Goal: Find contact information: Find contact information

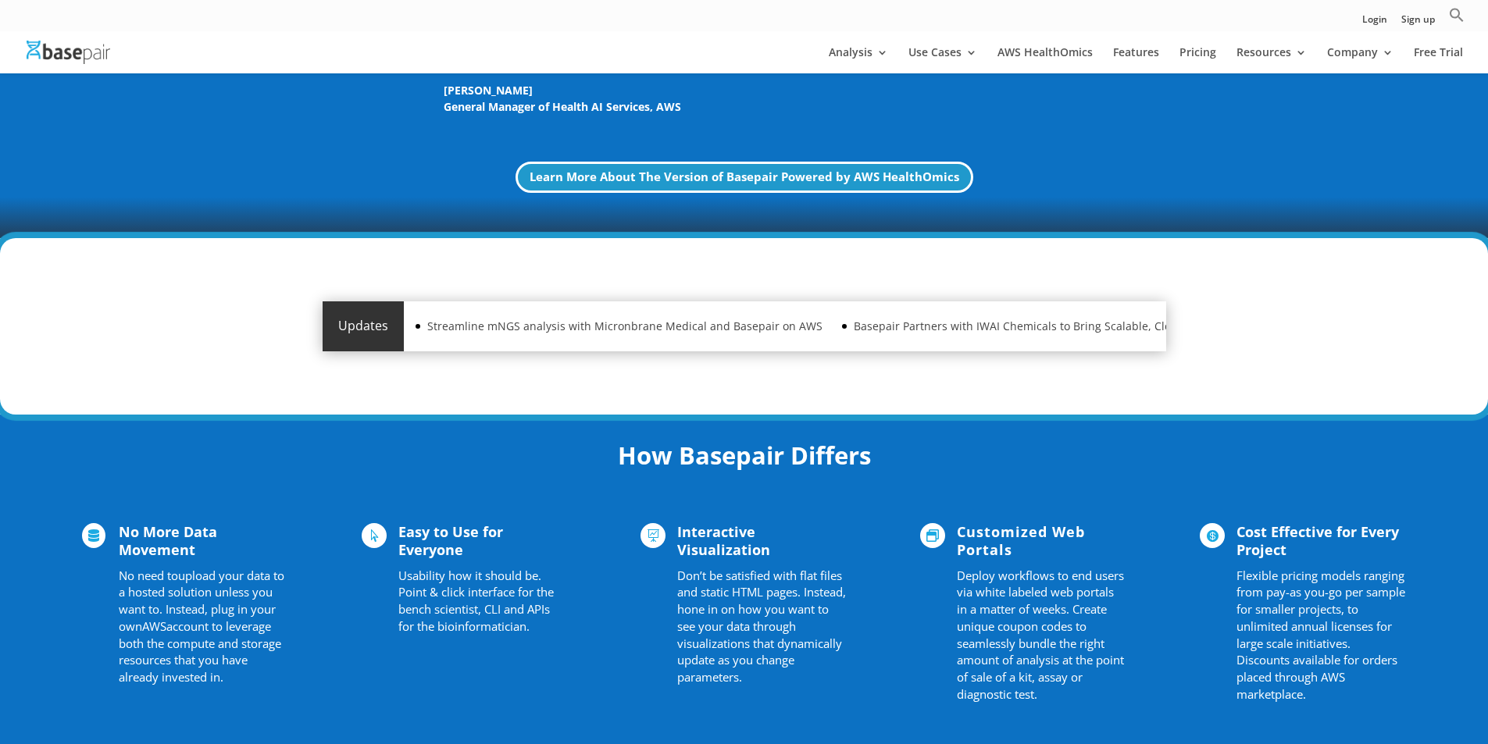
scroll to position [2747, 0]
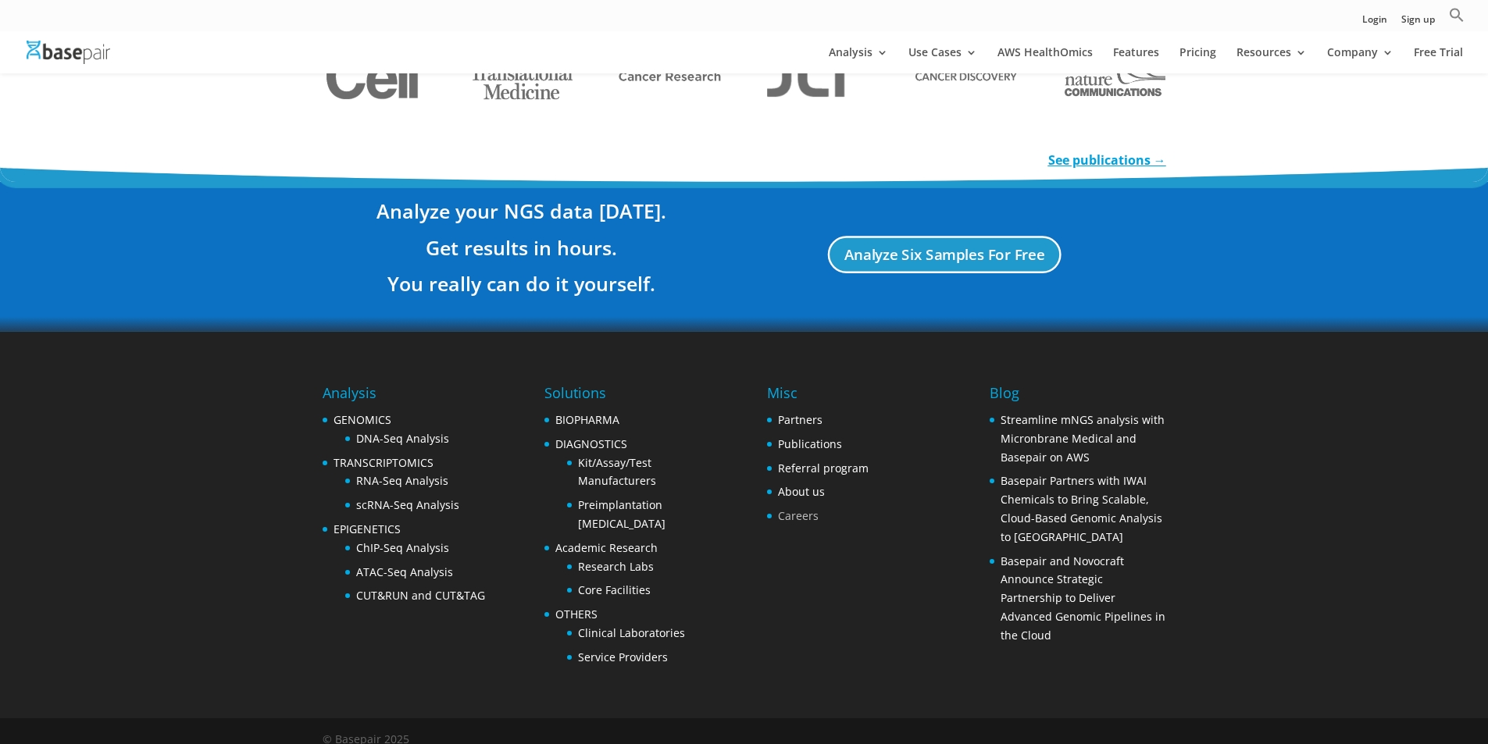
click at [801, 508] on link "Careers" at bounding box center [798, 515] width 41 height 15
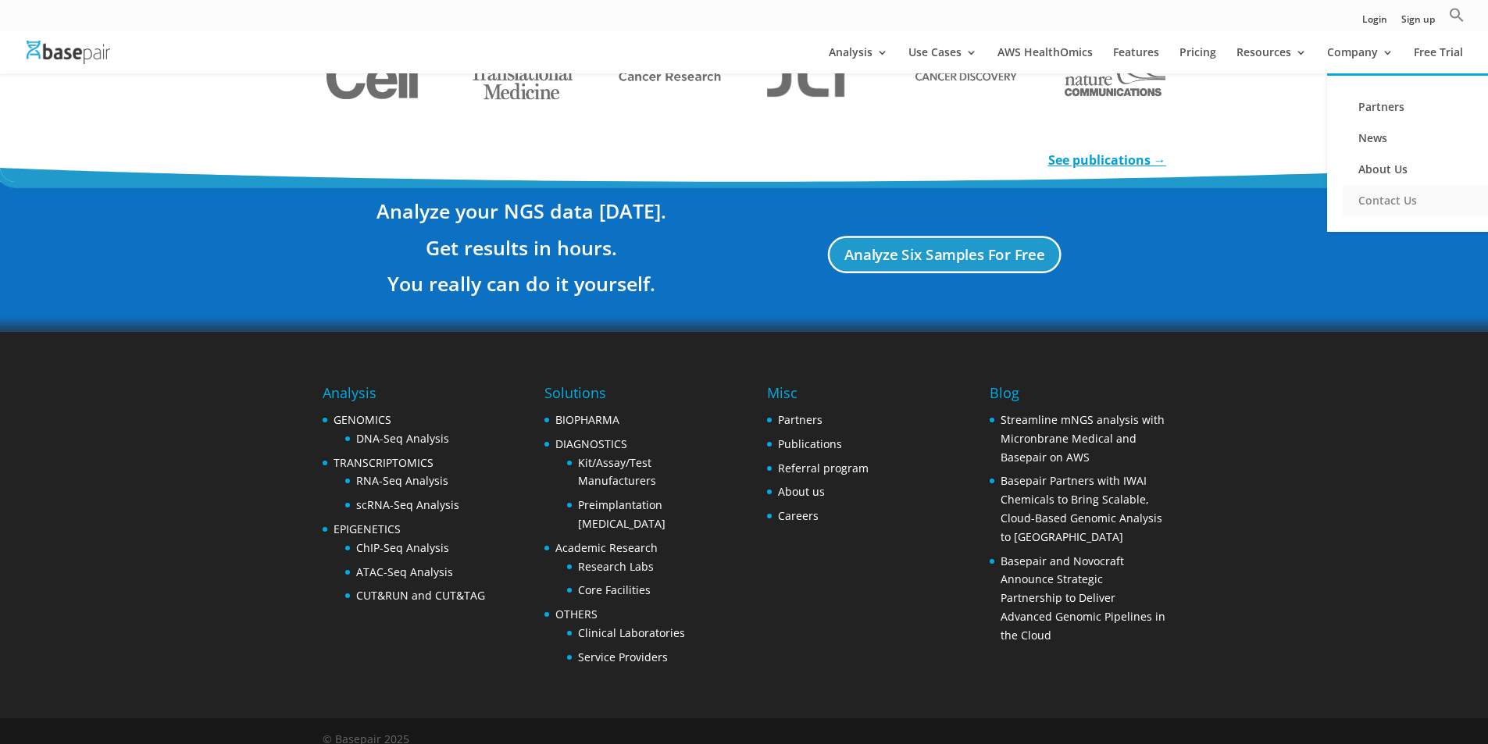
click at [1388, 210] on link "Contact Us" at bounding box center [1421, 200] width 156 height 31
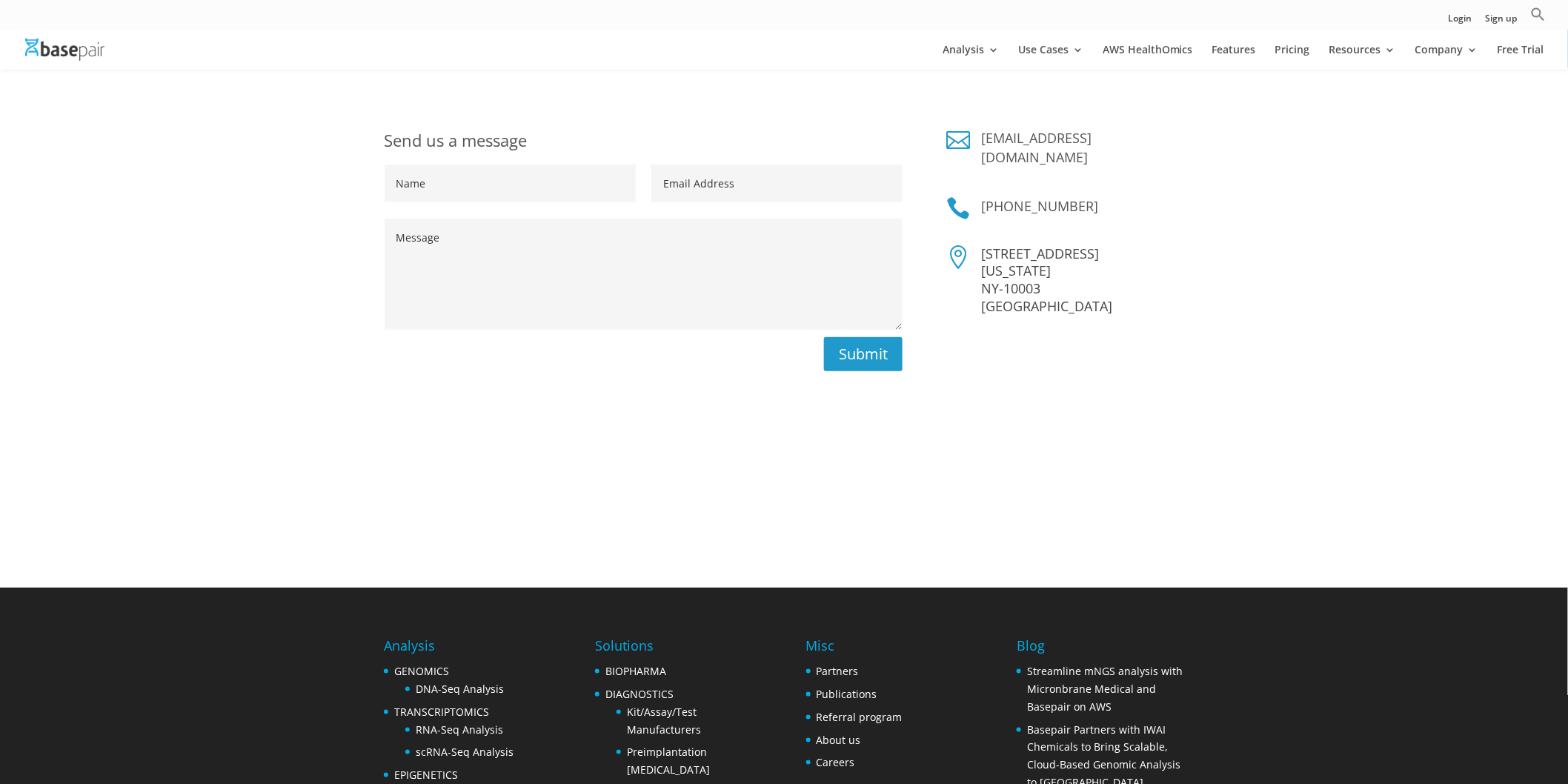
click at [1087, 131] on link "[EMAIL_ADDRESS][DOMAIN_NAME]" at bounding box center [1037, 147] width 110 height 37
